Goal: Navigation & Orientation: Find specific page/section

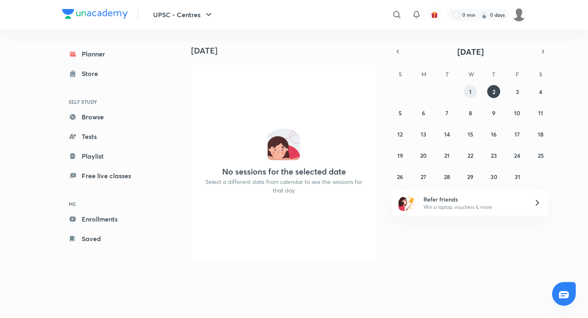
click at [473, 91] on button "1" at bounding box center [470, 91] width 13 height 13
